Goal: Task Accomplishment & Management: Complete application form

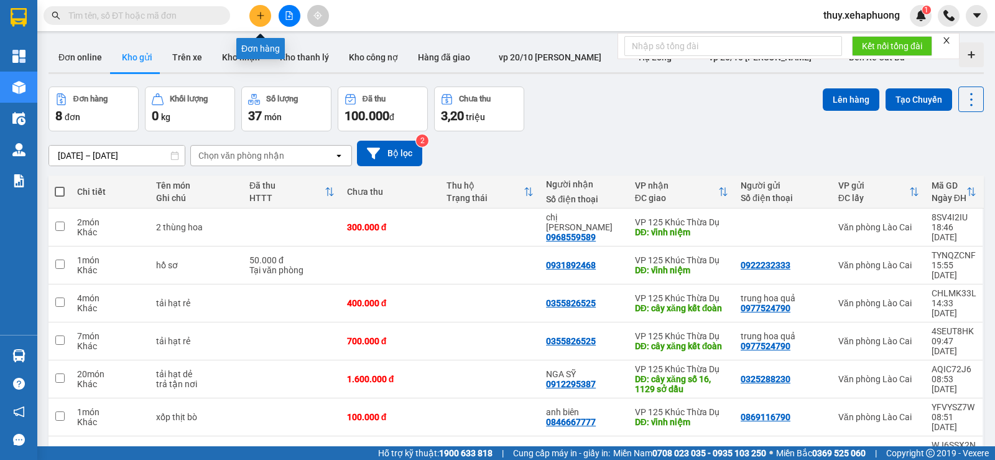
click at [253, 19] on button at bounding box center [260, 16] width 22 height 22
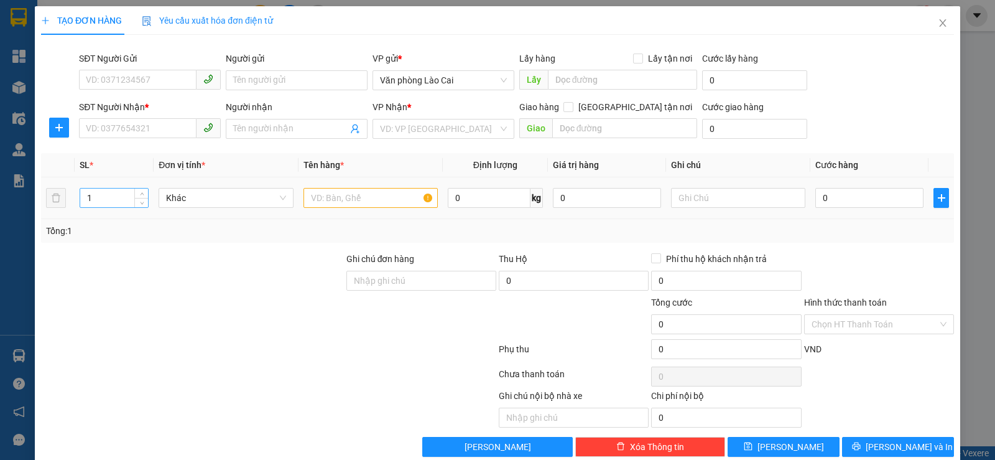
click at [124, 198] on input "1" at bounding box center [114, 198] width 68 height 19
type input "10"
click at [342, 202] on input "text" at bounding box center [371, 198] width 134 height 20
type input "xốp hồng"
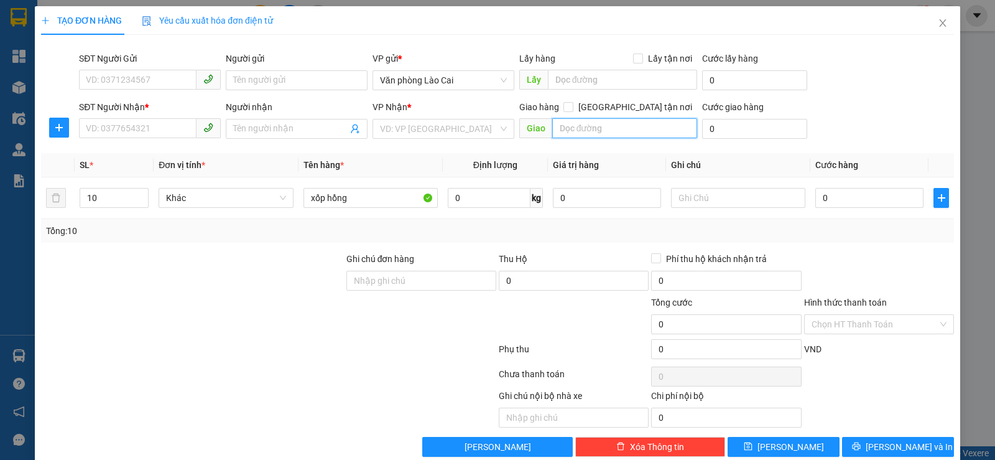
click at [571, 123] on input "text" at bounding box center [625, 128] width 146 height 20
type input "559 hải dương"
click at [493, 122] on input "search" at bounding box center [439, 128] width 118 height 19
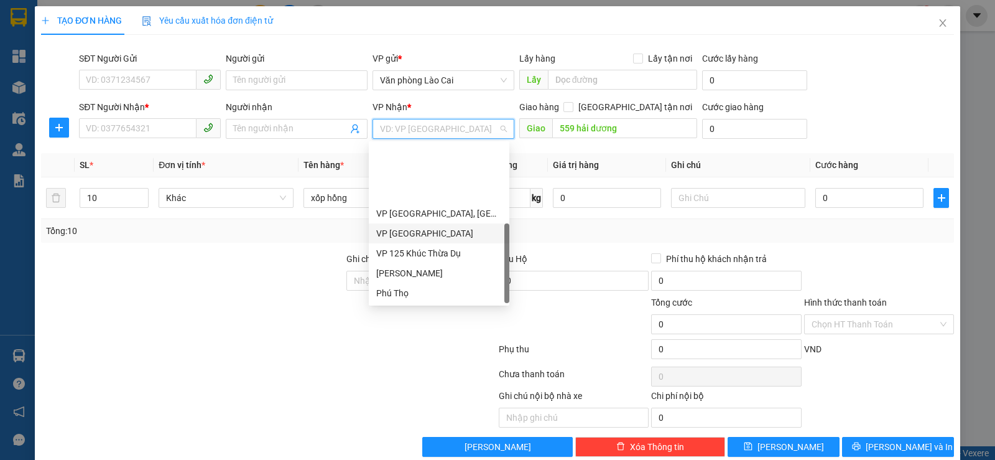
scroll to position [80, 0]
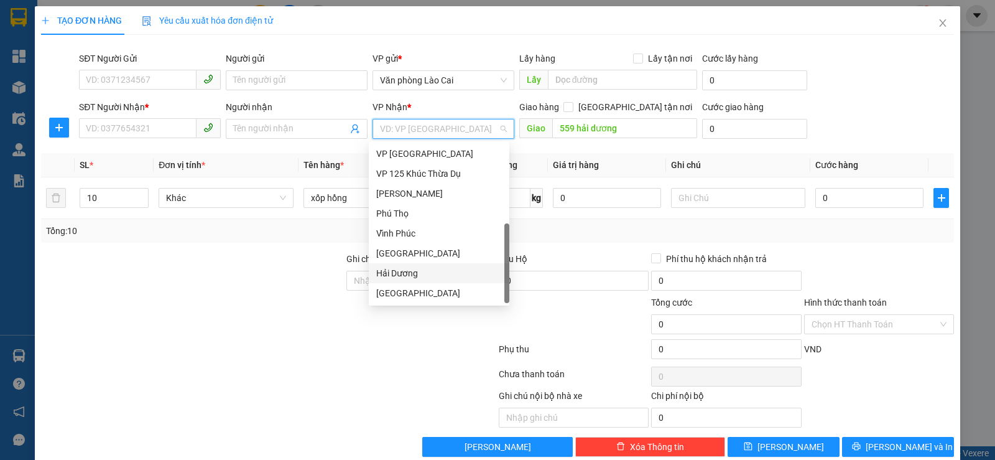
click at [422, 276] on div "Hải Dương" at bounding box center [439, 273] width 126 height 14
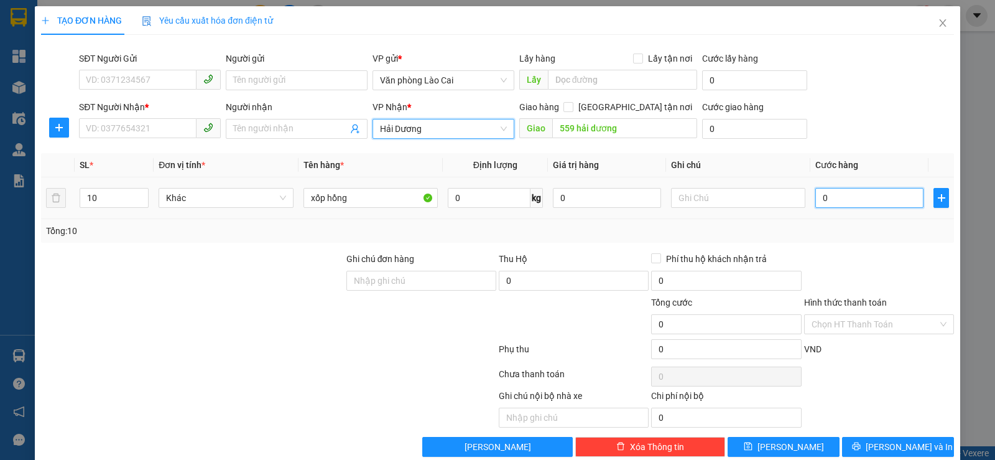
click at [819, 200] on input "0" at bounding box center [870, 198] width 108 height 20
click at [819, 198] on input "0" at bounding box center [870, 198] width 108 height 20
click at [817, 196] on input "0" at bounding box center [870, 198] width 108 height 20
click at [818, 197] on input "0" at bounding box center [870, 198] width 108 height 20
click at [816, 199] on input "0" at bounding box center [870, 198] width 108 height 20
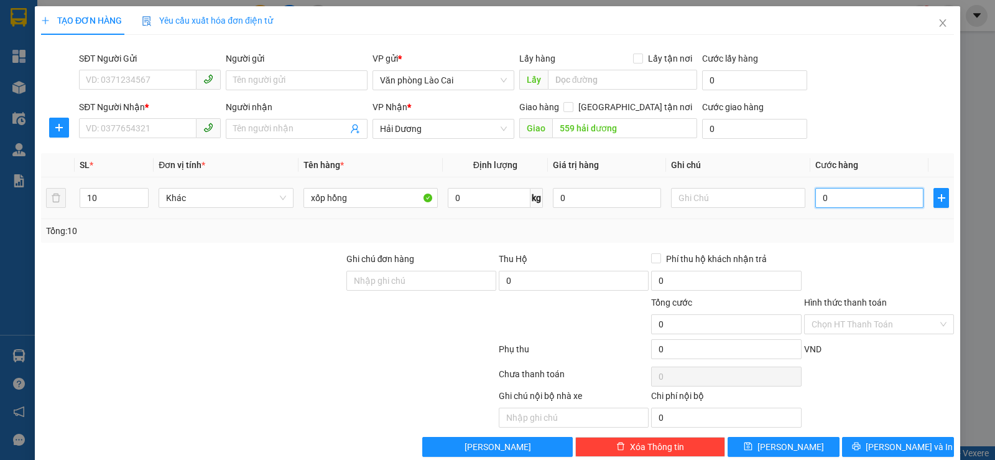
type input "20"
type input "260"
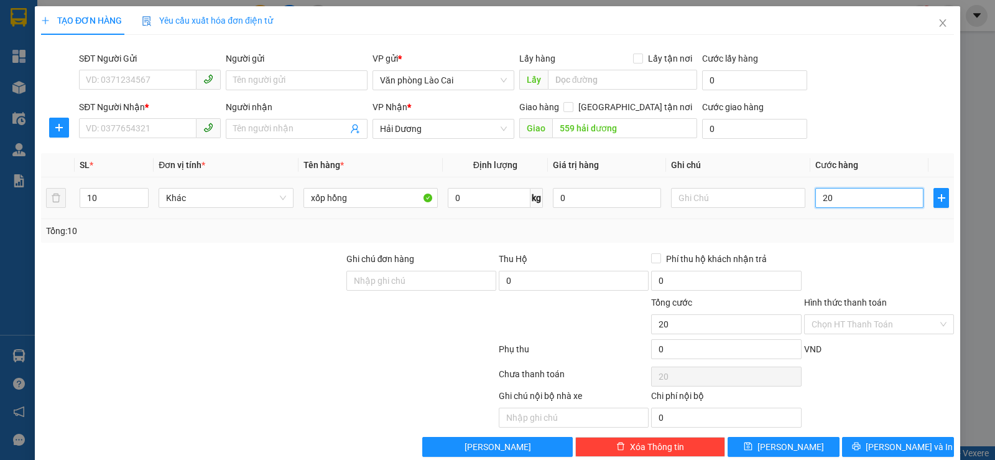
type input "260"
type input "2.600"
type input "26.000"
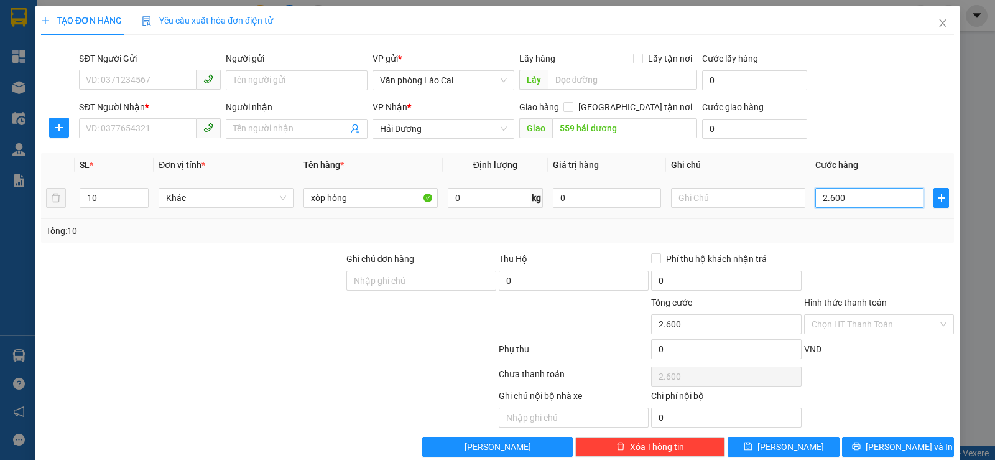
type input "26.000"
type input "260.000"
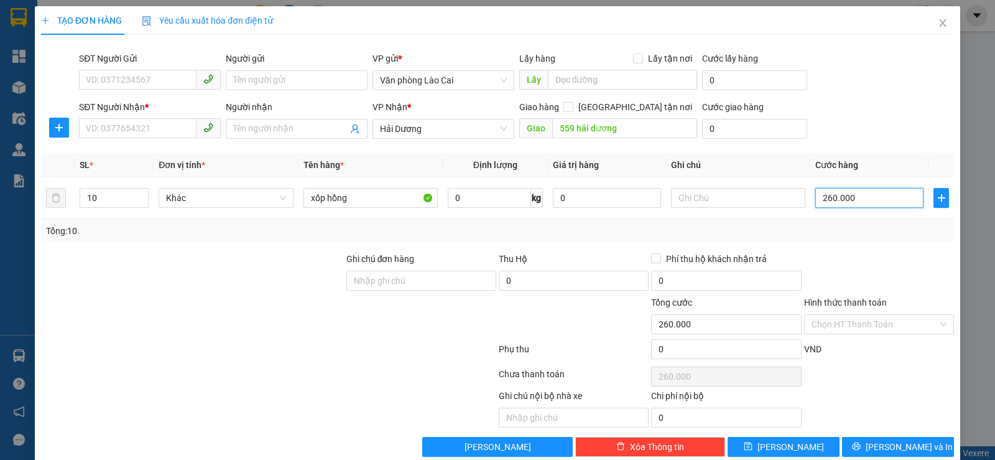
type input "260.000"
click at [122, 80] on input "SĐT Người Gửi" at bounding box center [138, 80] width 118 height 20
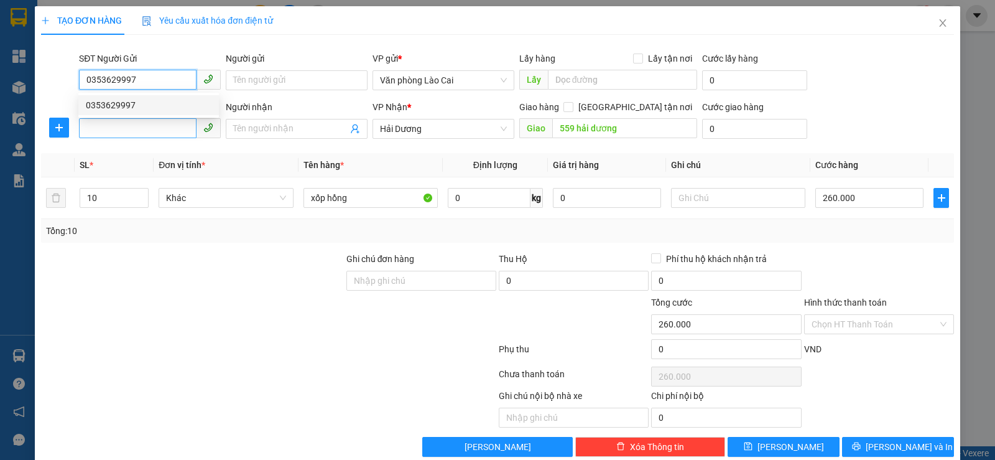
type input "0353629997"
click at [157, 130] on input "SĐT Người Nhận *" at bounding box center [138, 128] width 118 height 20
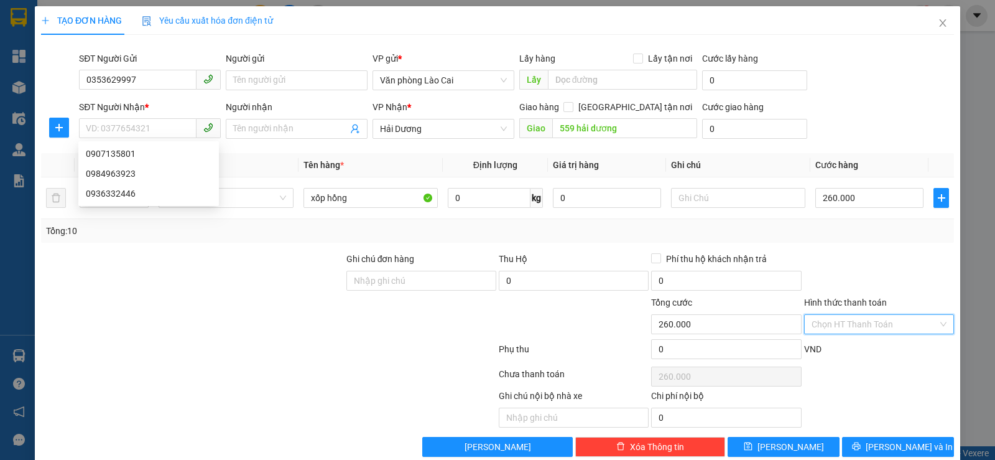
click at [850, 319] on input "Hình thức thanh toán" at bounding box center [875, 324] width 126 height 19
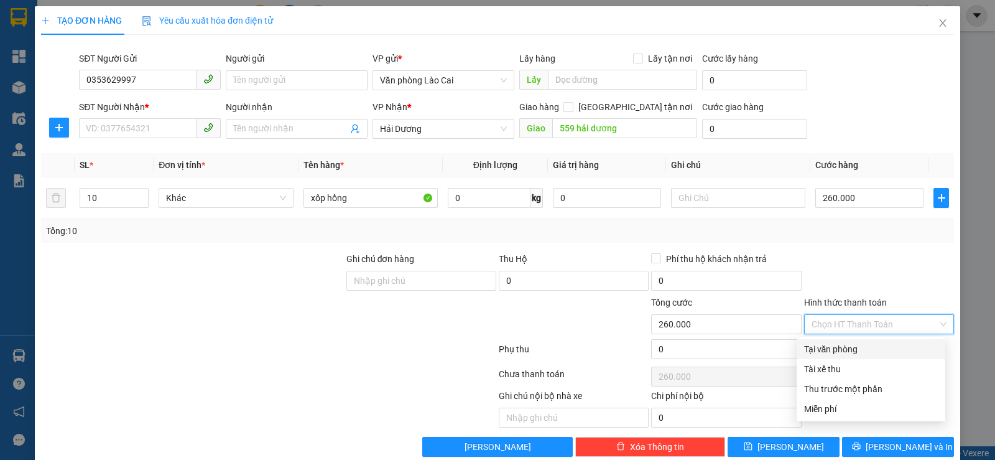
click at [845, 348] on div "Tại văn phòng" at bounding box center [871, 349] width 134 height 14
type input "0"
click at [129, 126] on input "SĐT Người Nhận *" at bounding box center [138, 128] width 118 height 20
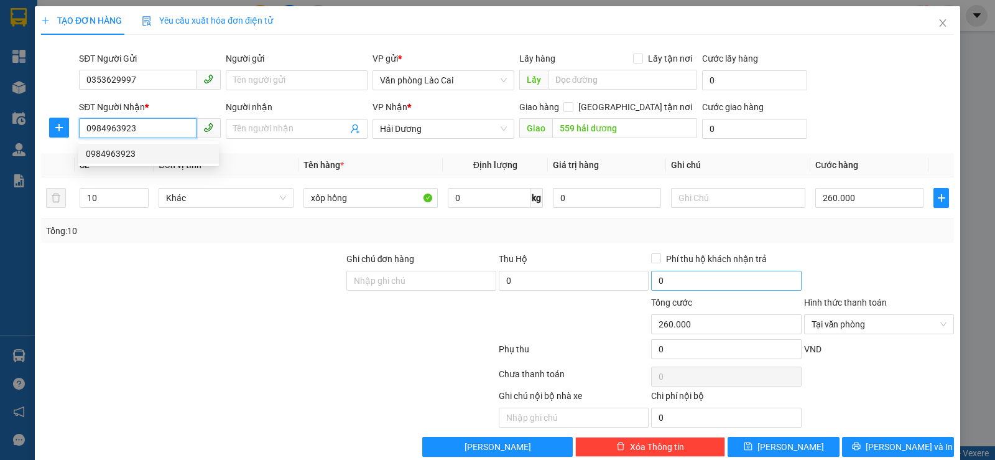
scroll to position [21, 0]
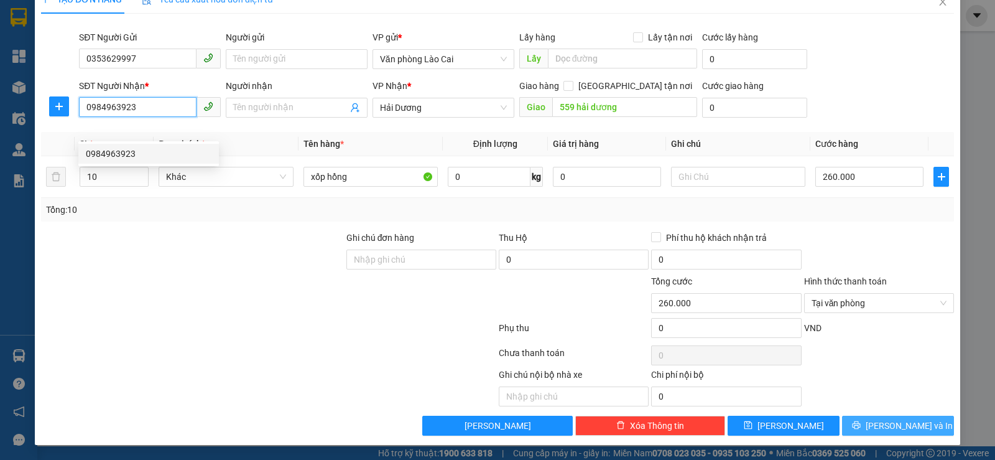
type input "0984963923"
click at [900, 426] on span "Lưu và In" at bounding box center [909, 426] width 87 height 14
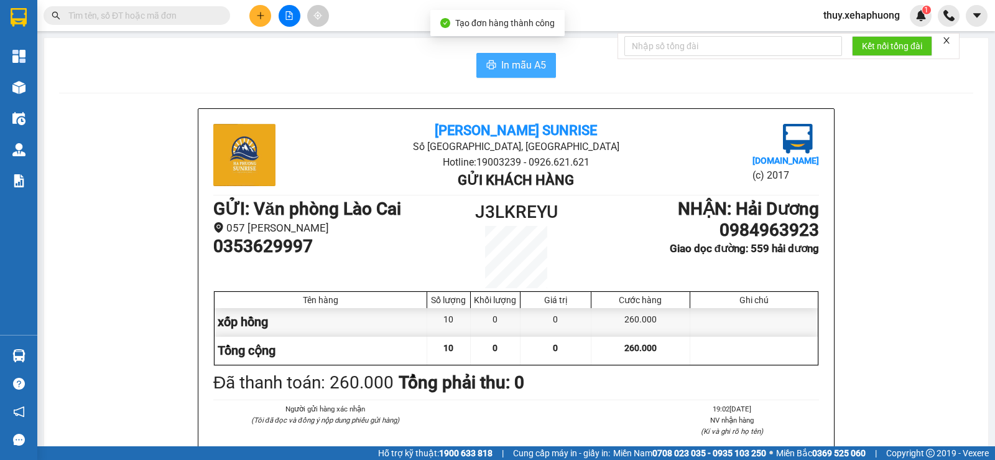
click at [496, 60] on button "In mẫu A5" at bounding box center [517, 65] width 80 height 25
